Goal: Understand site structure: Understand site structure

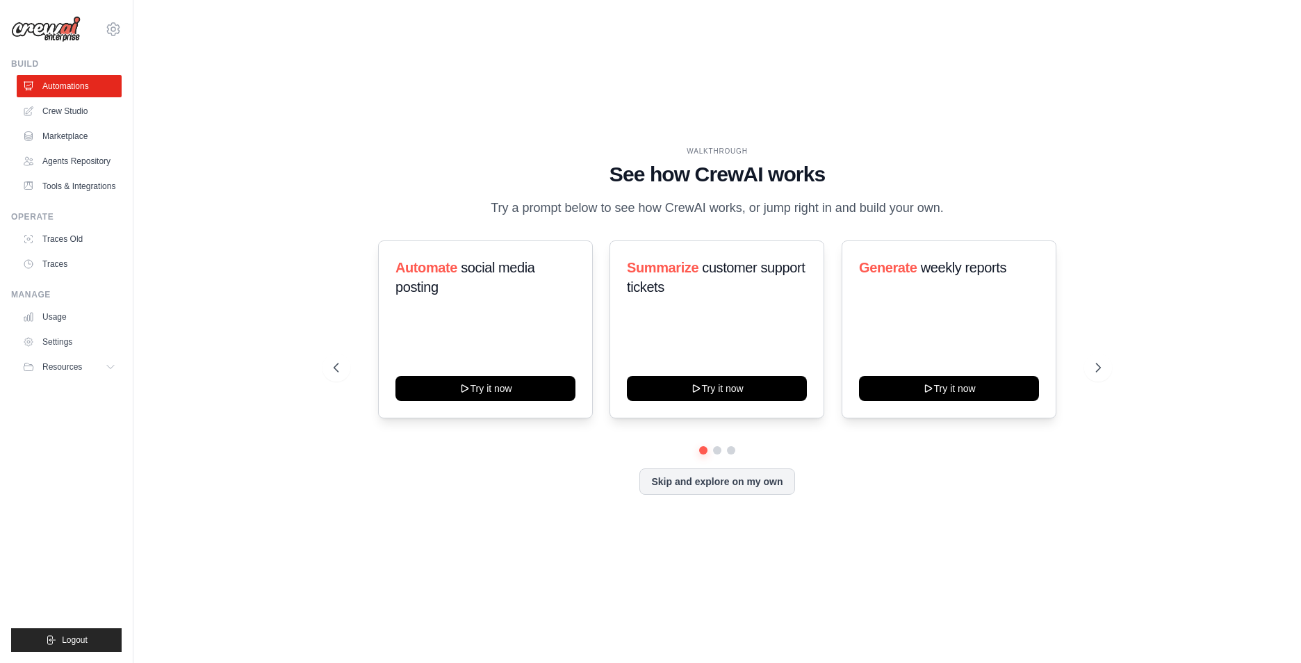
click at [712, 448] on div at bounding box center [717, 450] width 767 height 8
click at [713, 450] on button at bounding box center [717, 450] width 11 height 11
click at [733, 454] on button at bounding box center [731, 450] width 11 height 11
click at [704, 451] on button at bounding box center [704, 451] width 10 height 10
click at [718, 452] on button at bounding box center [718, 451] width 10 height 10
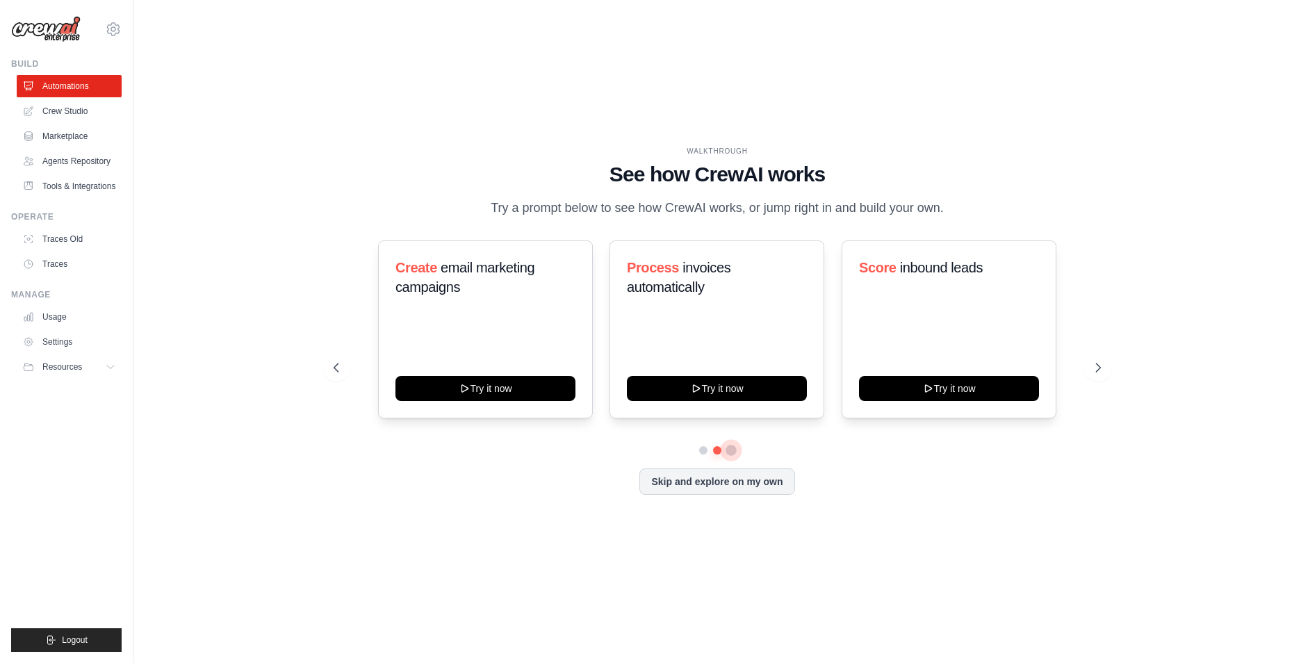
click at [730, 450] on button at bounding box center [731, 451] width 10 height 10
click at [699, 453] on button at bounding box center [704, 451] width 10 height 10
click at [708, 453] on button at bounding box center [704, 451] width 10 height 10
click at [718, 454] on button at bounding box center [718, 451] width 10 height 10
click at [704, 453] on button at bounding box center [704, 451] width 10 height 10
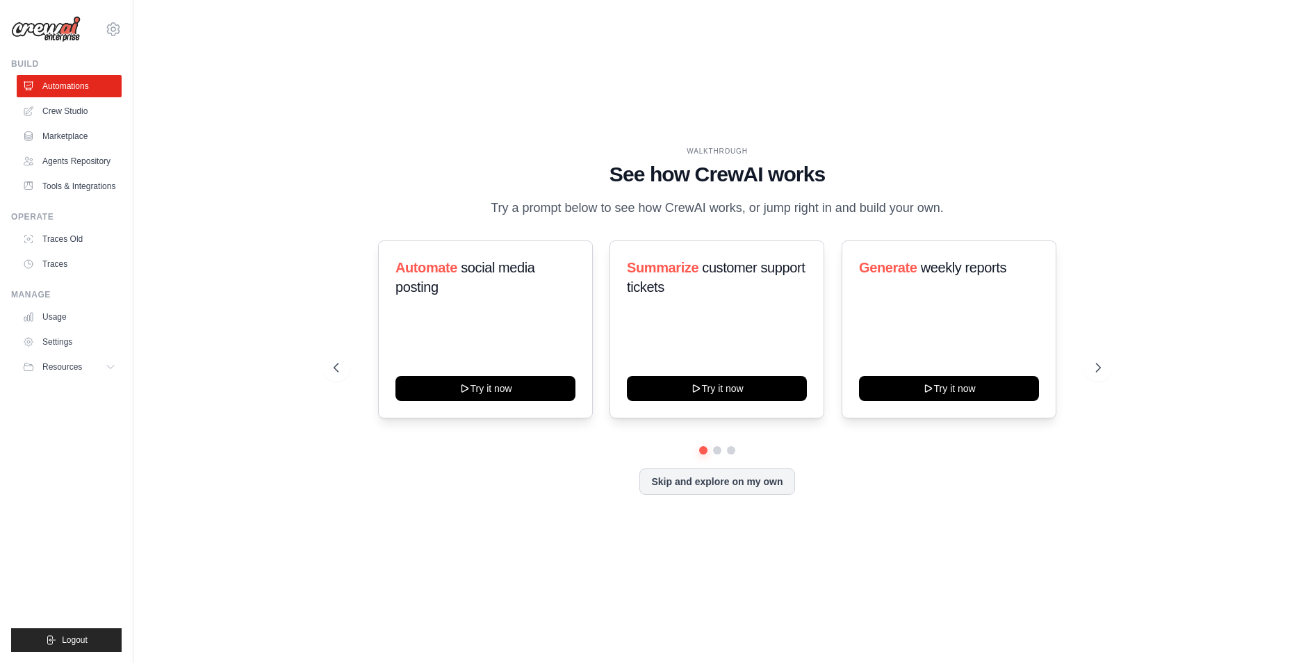
click at [732, 455] on div "Automate social media posting Try it now Summarize customer support tickets Try…" at bounding box center [717, 368] width 767 height 254
click at [731, 454] on button at bounding box center [731, 451] width 10 height 10
click at [719, 454] on button at bounding box center [718, 451] width 10 height 10
click at [704, 452] on button at bounding box center [704, 451] width 10 height 10
click at [731, 455] on div "Automate social media posting Try it now Summarize customer support tickets Try…" at bounding box center [717, 368] width 767 height 254
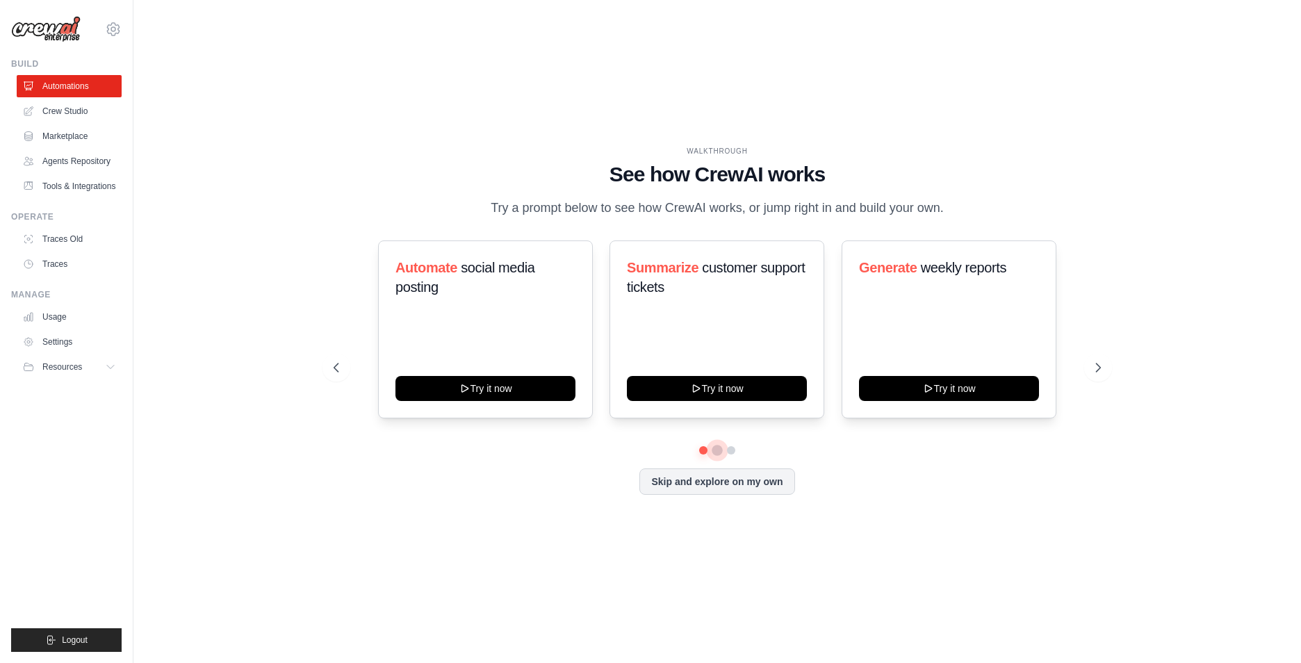
click at [715, 454] on button at bounding box center [718, 451] width 10 height 10
